Goal: Navigation & Orientation: Understand site structure

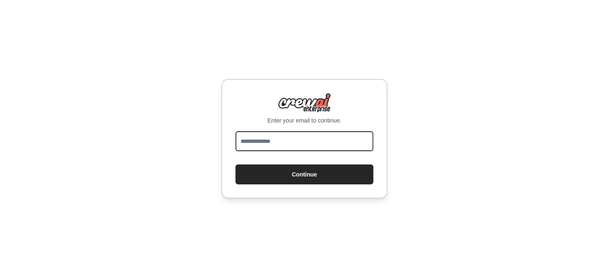
click at [331, 147] on input "email" at bounding box center [304, 141] width 138 height 20
type input "**********"
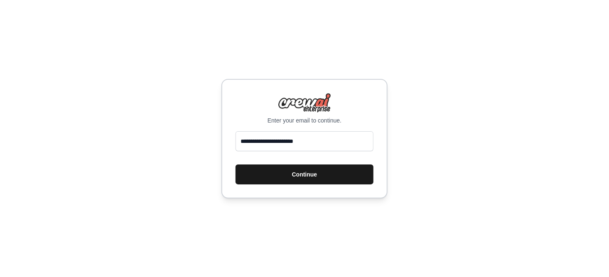
click at [291, 181] on button "Continue" at bounding box center [304, 174] width 138 height 20
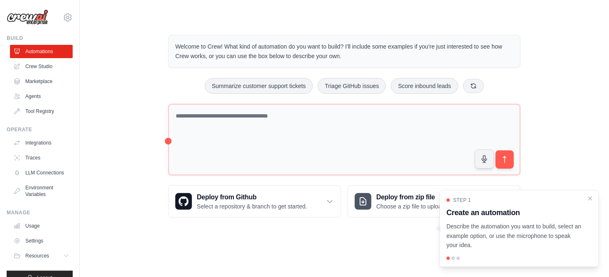
click at [131, 113] on div "Welcome to Crew! What kind of automation do you want to build? I'll include som…" at bounding box center [344, 126] width 502 height 209
click at [47, 68] on link "Crew Studio" at bounding box center [42, 66] width 63 height 13
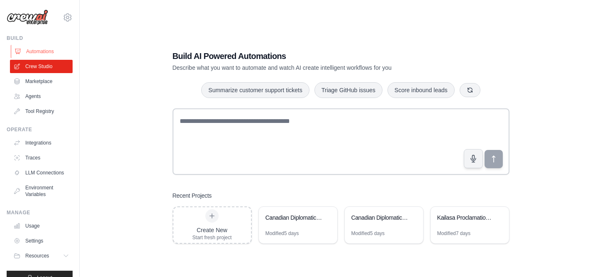
click at [37, 55] on link "Automations" at bounding box center [42, 51] width 63 height 13
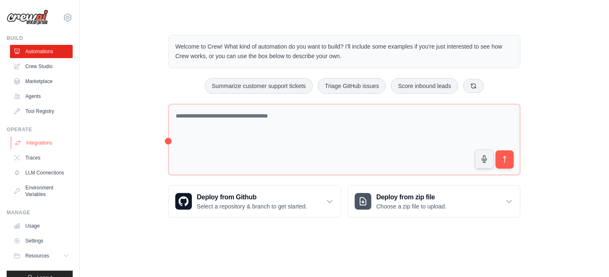
click at [39, 139] on link "Integrations" at bounding box center [42, 142] width 63 height 13
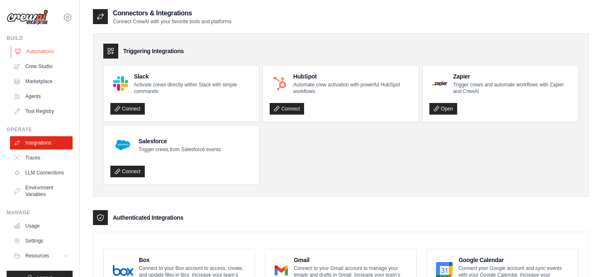
click at [39, 48] on link "Automations" at bounding box center [42, 51] width 63 height 13
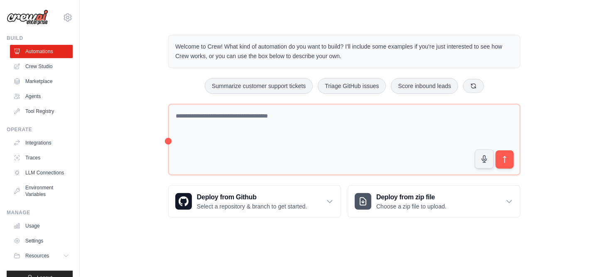
click at [126, 95] on div "Welcome to Crew! What kind of automation do you want to build? I'll include som…" at bounding box center [344, 126] width 502 height 209
click at [527, 5] on main "Welcome to Crew! What kind of automation do you want to build? I'll include som…" at bounding box center [344, 119] width 529 height 239
click at [533, 34] on div "Welcome to Crew! What kind of automation do you want to build? I'll include som…" at bounding box center [344, 126] width 502 height 209
click at [124, 44] on div "Welcome to Crew! What kind of automation do you want to build? I'll include som…" at bounding box center [344, 126] width 502 height 209
